Goal: Navigation & Orientation: Understand site structure

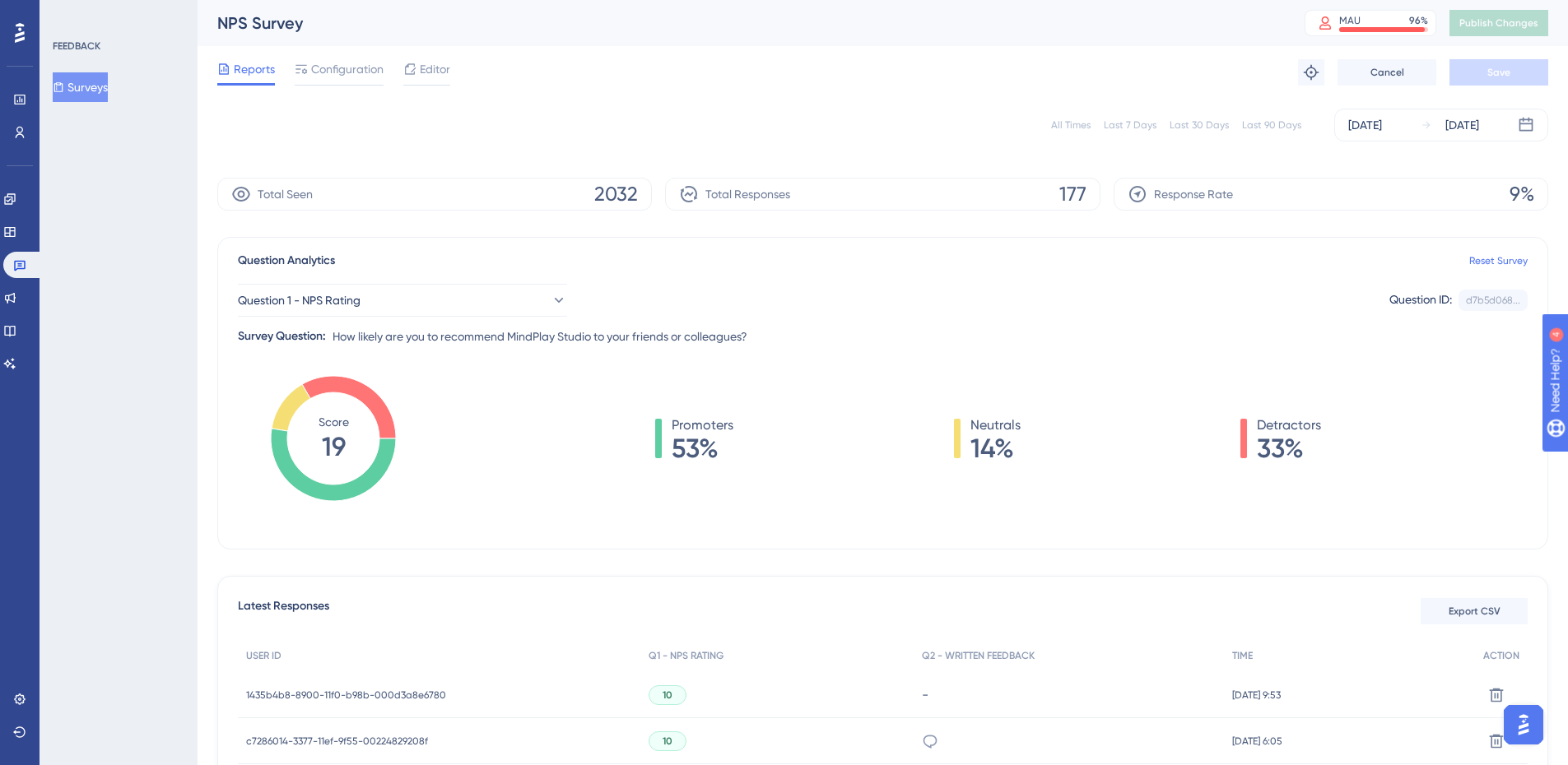
click at [23, 45] on div at bounding box center [20, 32] width 26 height 26
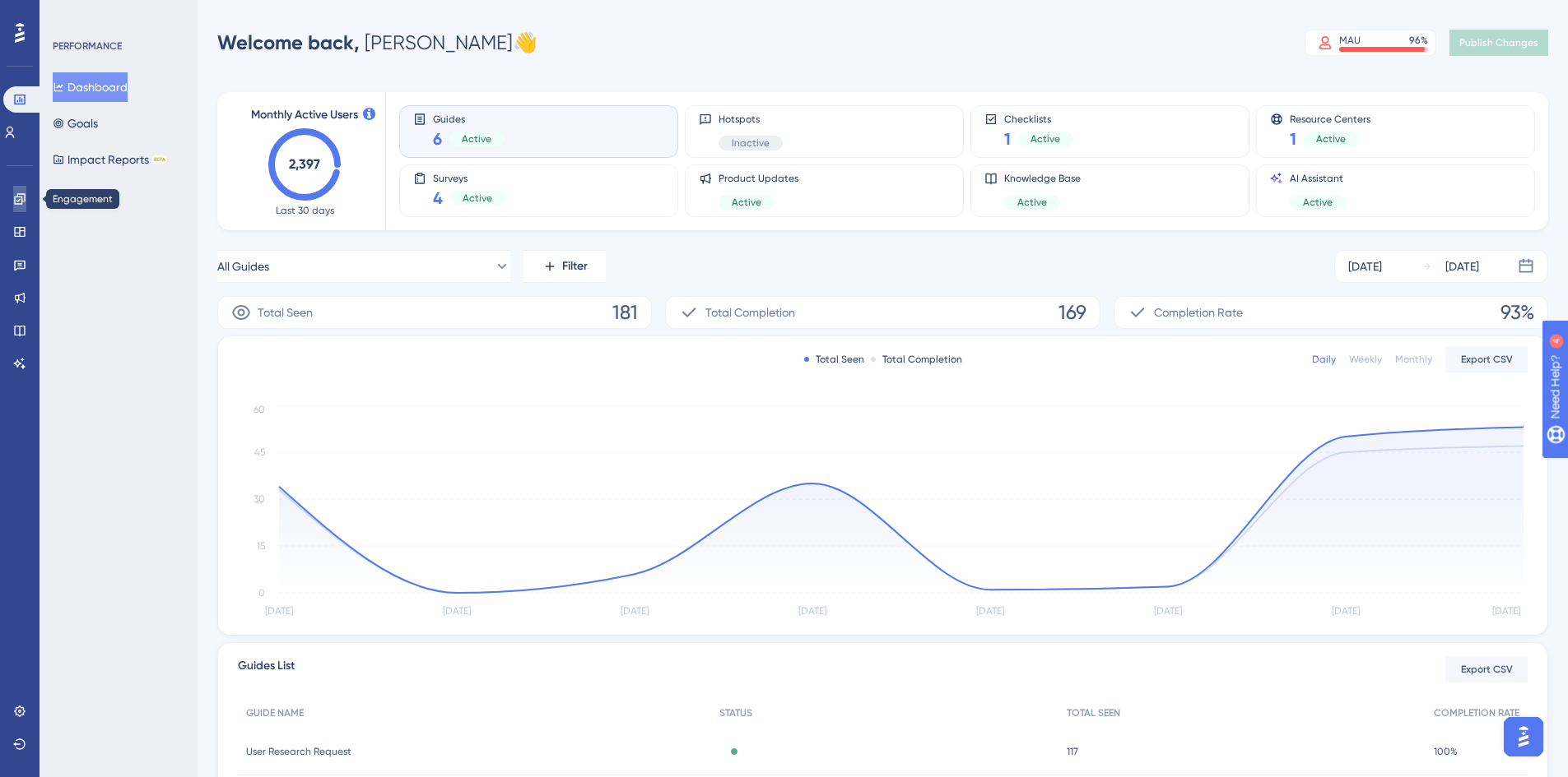
click at [19, 201] on icon at bounding box center [20, 199] width 13 height 13
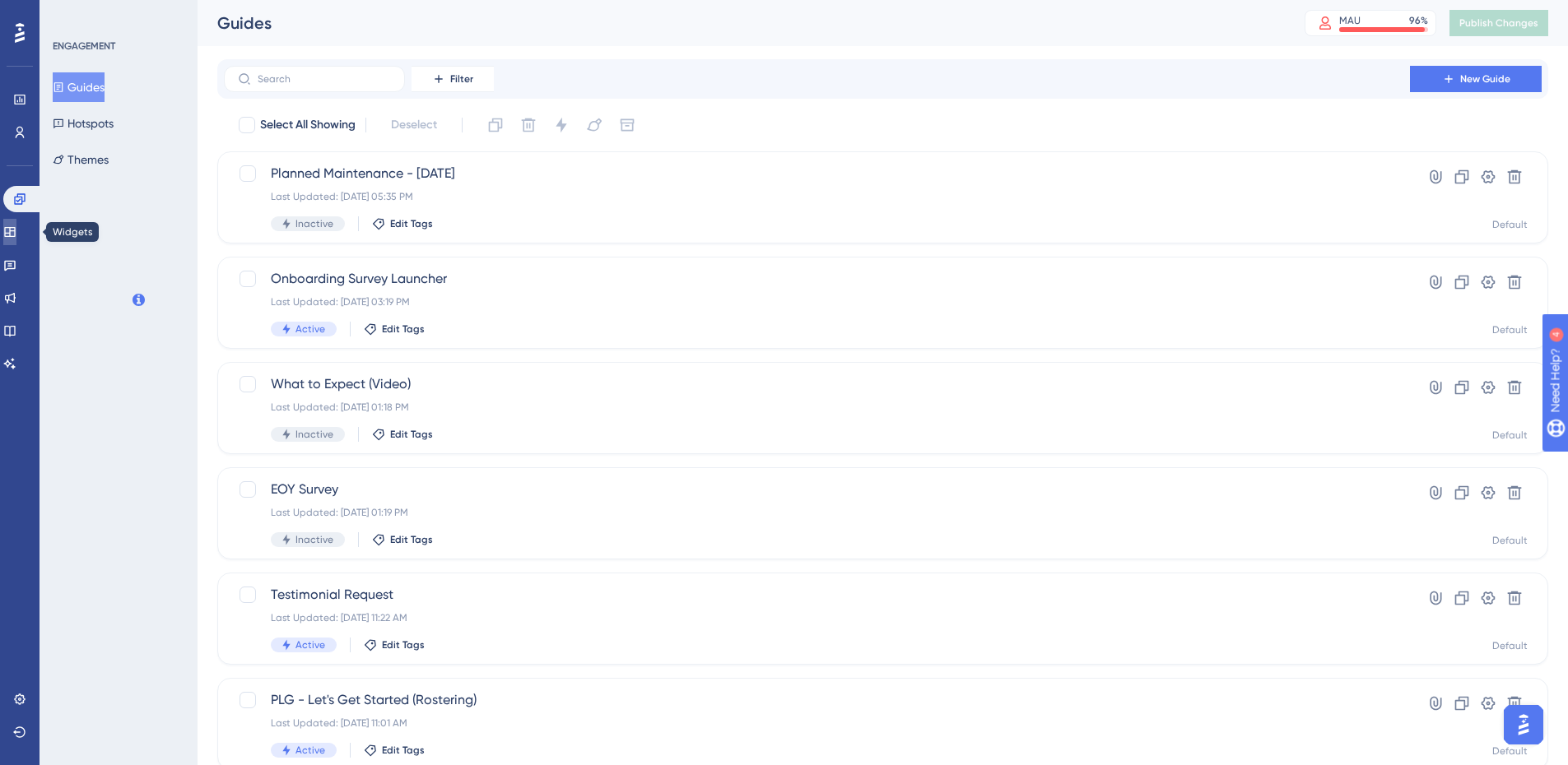
click at [17, 234] on icon at bounding box center [10, 232] width 13 height 13
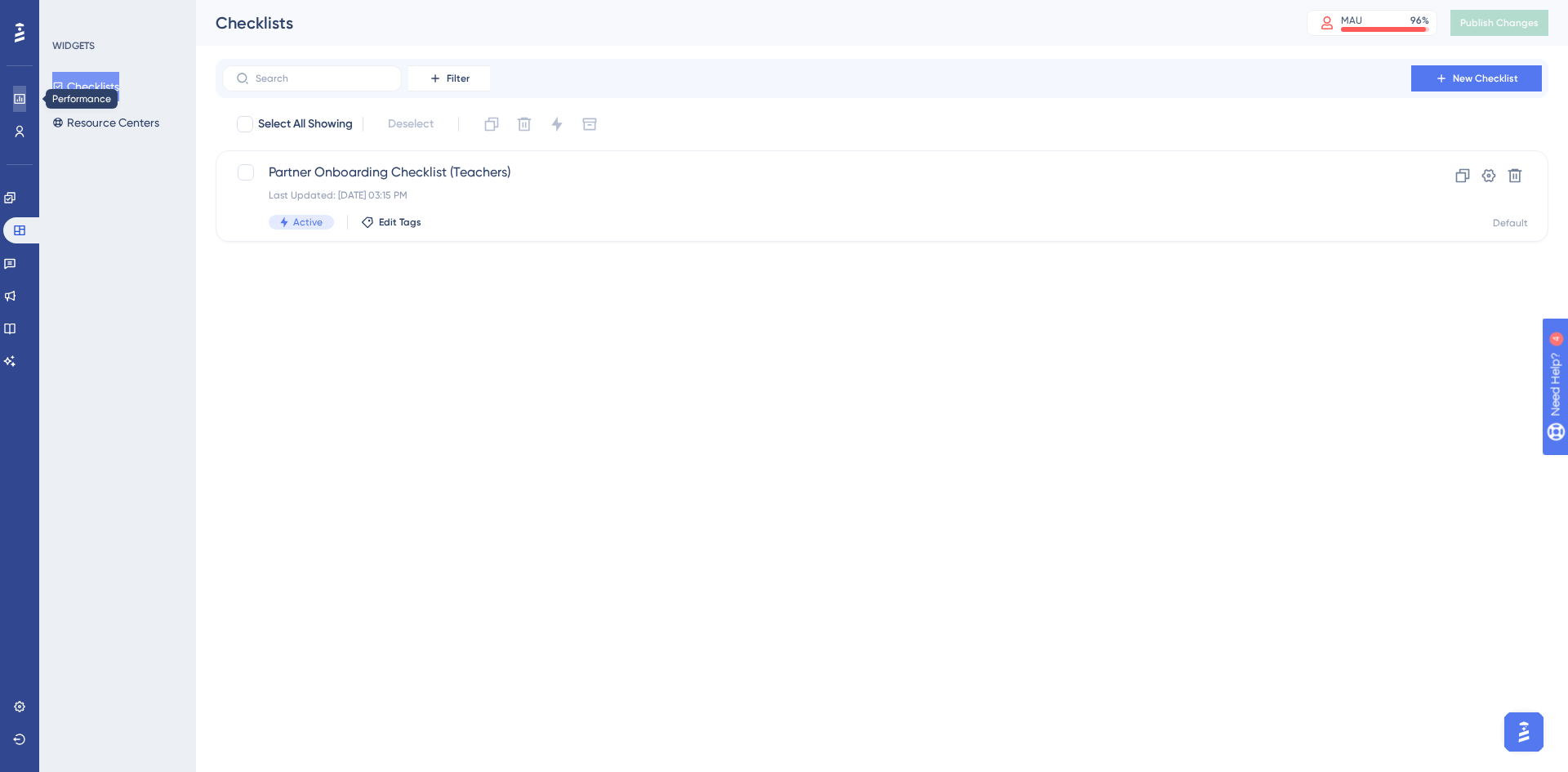
click at [13, 99] on link at bounding box center [19, 99] width 13 height 26
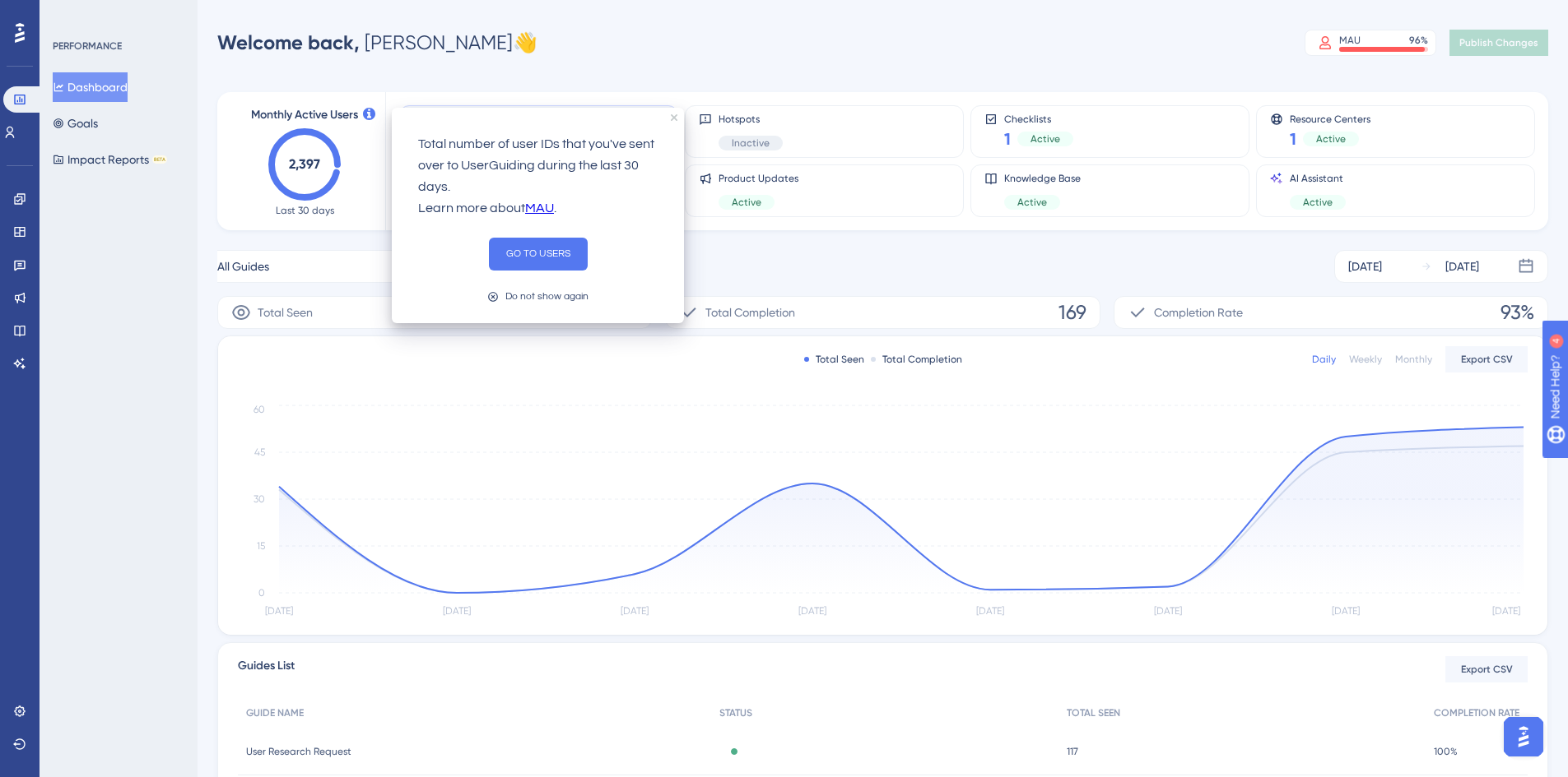
click at [372, 113] on icon at bounding box center [369, 113] width 12 height 12
click at [672, 118] on icon "close tooltip" at bounding box center [673, 117] width 7 height 6
